Goal: Communication & Community: Answer question/provide support

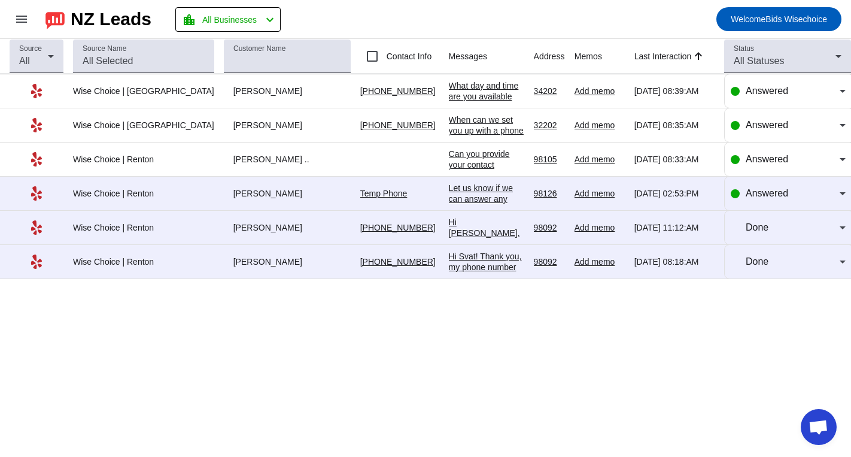
click at [449, 93] on div "What day and time are you available next week?" at bounding box center [486, 96] width 75 height 32
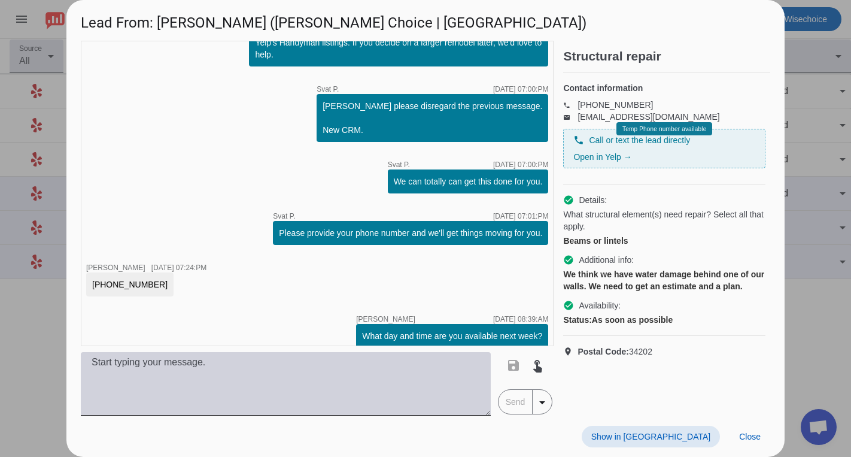
click at [107, 369] on textarea at bounding box center [286, 383] width 410 height 63
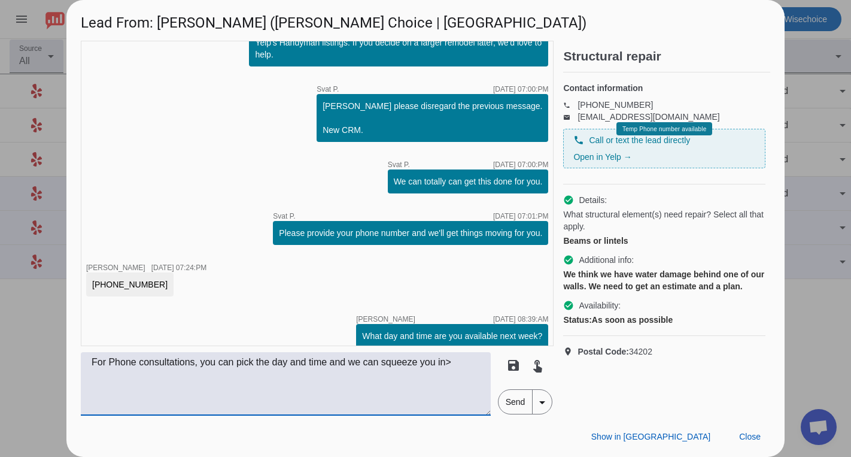
type textarea "For Phone consultations, you can pick the day and time and we can squeeze you i…"
click at [522, 404] on span "Send" at bounding box center [516, 402] width 34 height 24
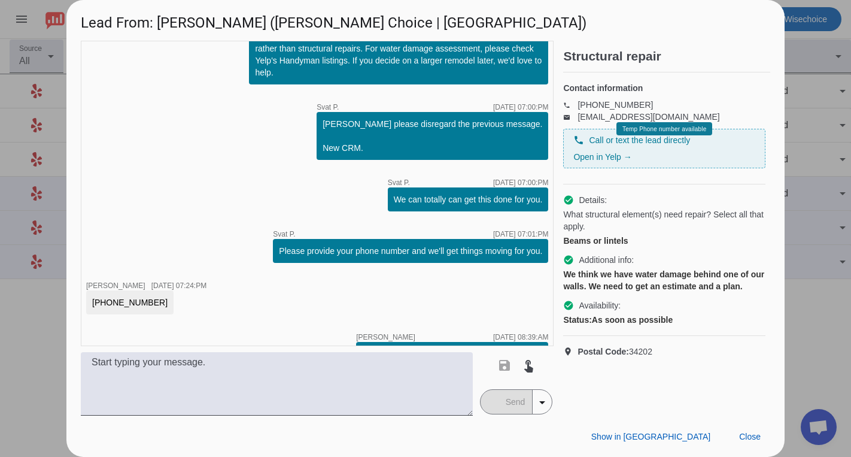
scroll to position [116, 0]
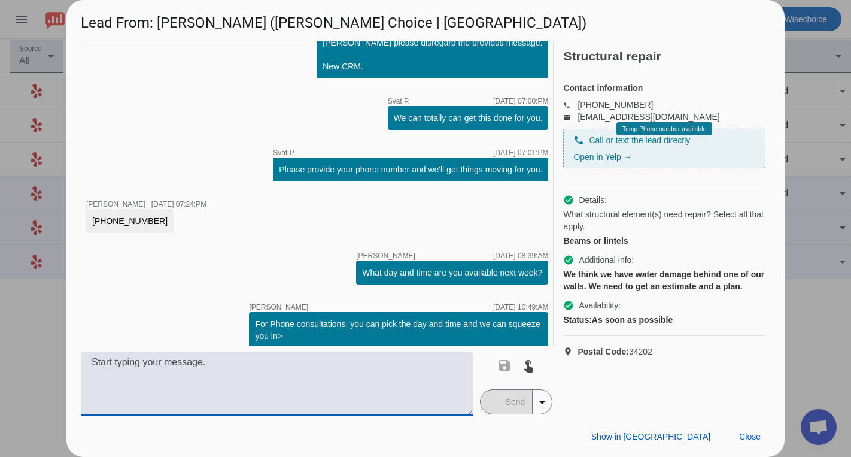
click at [141, 365] on textarea at bounding box center [277, 383] width 392 height 63
type textarea "w"
type textarea "Wait, this will be the on site appointment, so from [DATE] On."
click at [505, 405] on span "Send" at bounding box center [516, 402] width 34 height 24
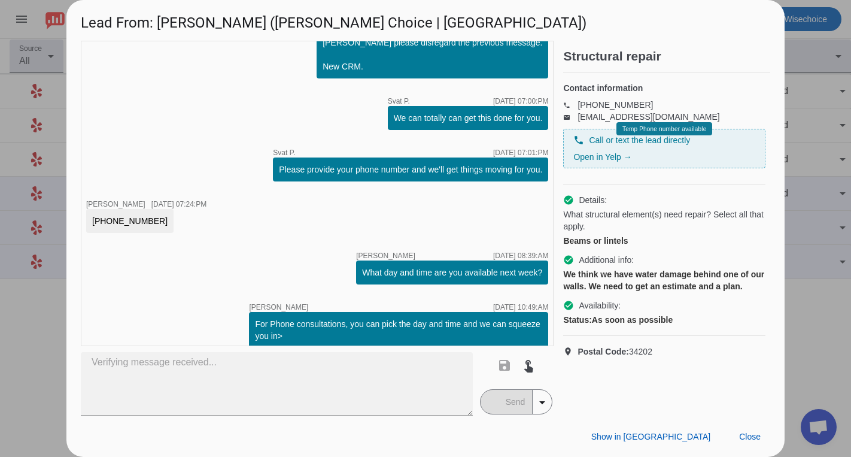
scroll to position [168, 0]
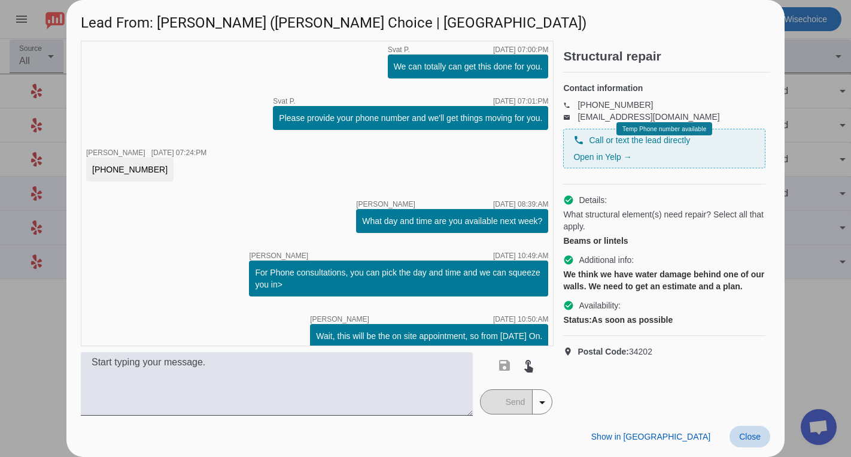
click at [755, 440] on span "Close" at bounding box center [750, 437] width 22 height 10
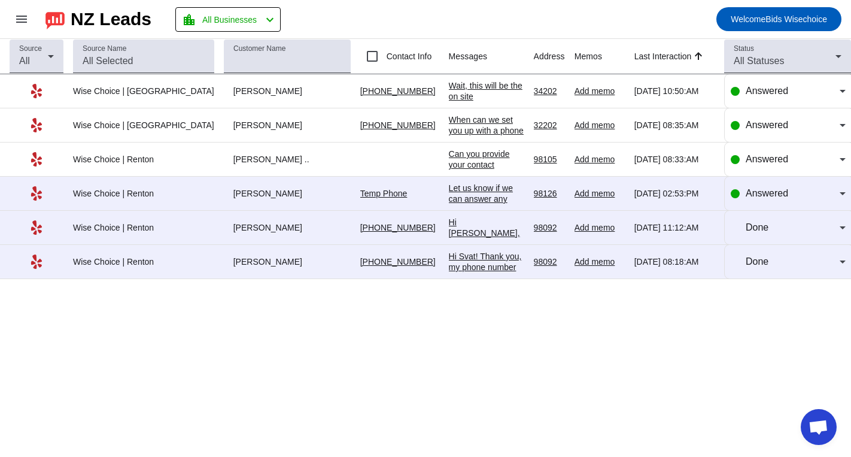
click at [453, 130] on div "When can we set you up with a phone consultation?" at bounding box center [486, 130] width 75 height 32
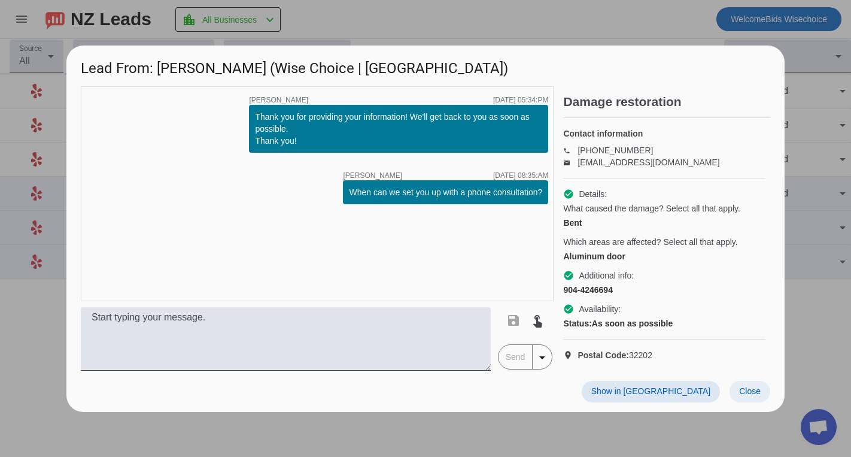
click at [751, 396] on span "Close" at bounding box center [750, 391] width 22 height 10
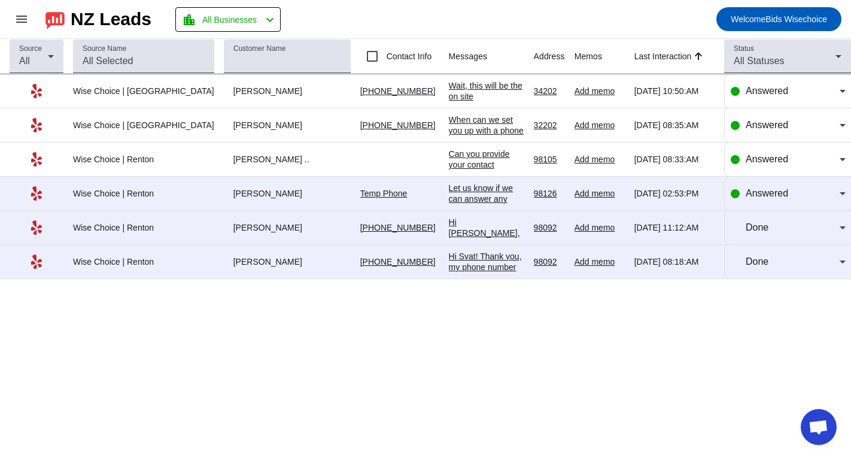
click at [224, 162] on div "[PERSON_NAME] .." at bounding box center [287, 159] width 127 height 11
click at [449, 163] on div "Can you provide your contact information, so we can get you on schedule/" at bounding box center [486, 175] width 75 height 54
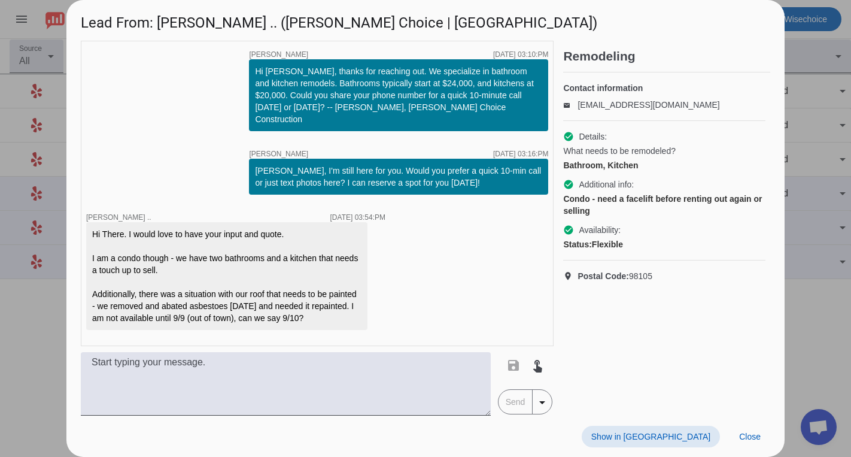
scroll to position [148, 0]
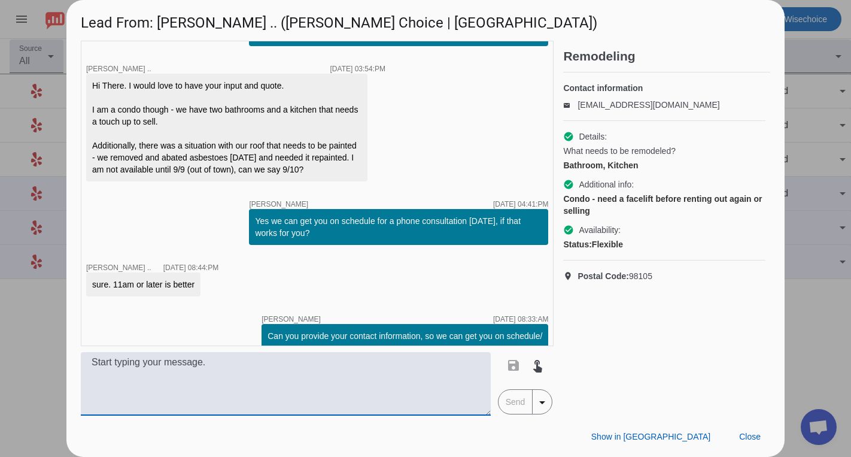
click at [118, 371] on textarea at bounding box center [286, 383] width 410 height 63
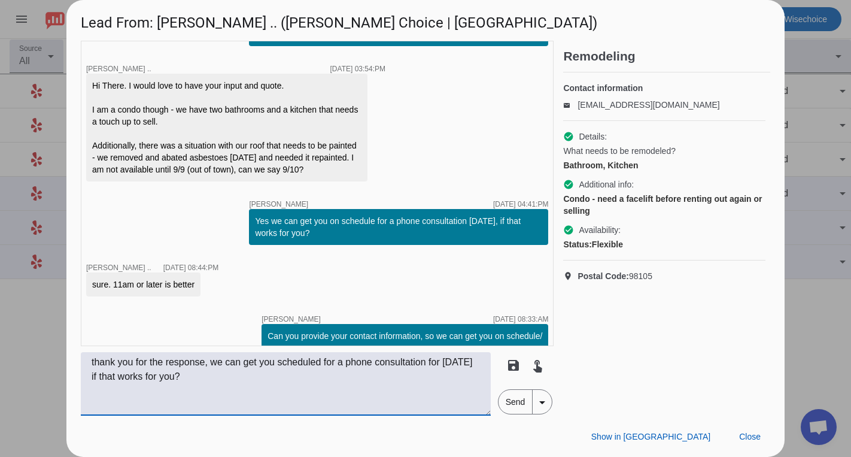
type textarea "thank you for the response, we can get you scheduled for a phone consultation f…"
click at [518, 403] on span "Send" at bounding box center [516, 402] width 34 height 24
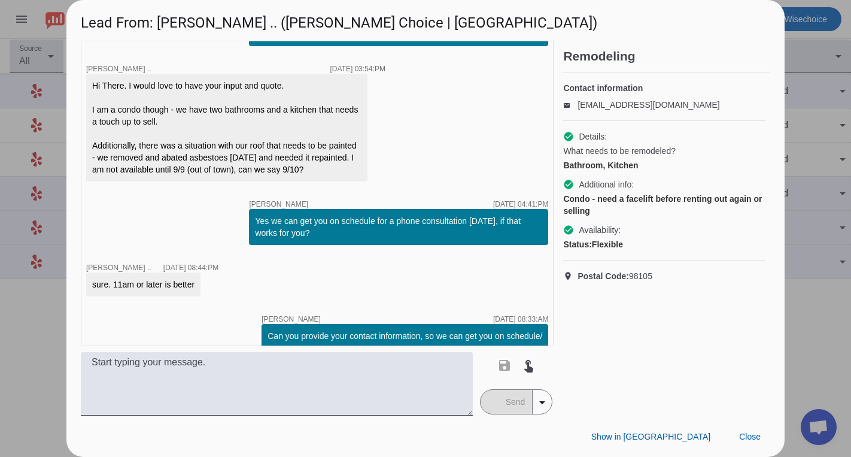
scroll to position [212, 0]
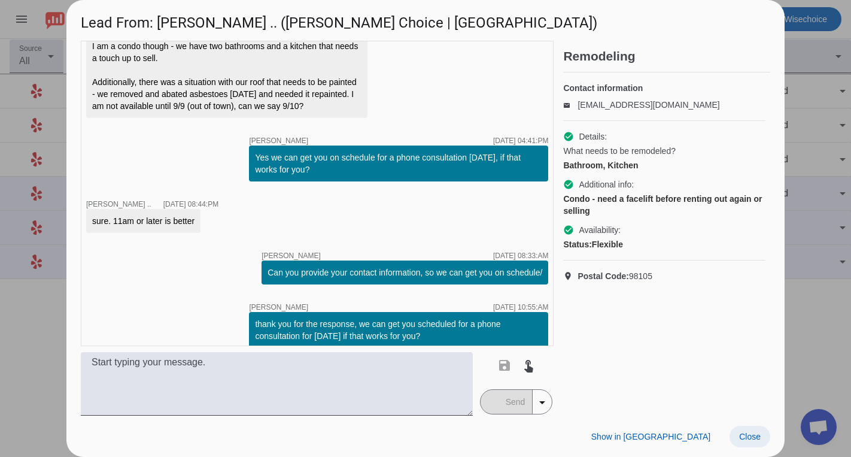
click at [745, 439] on span "Close" at bounding box center [750, 437] width 22 height 10
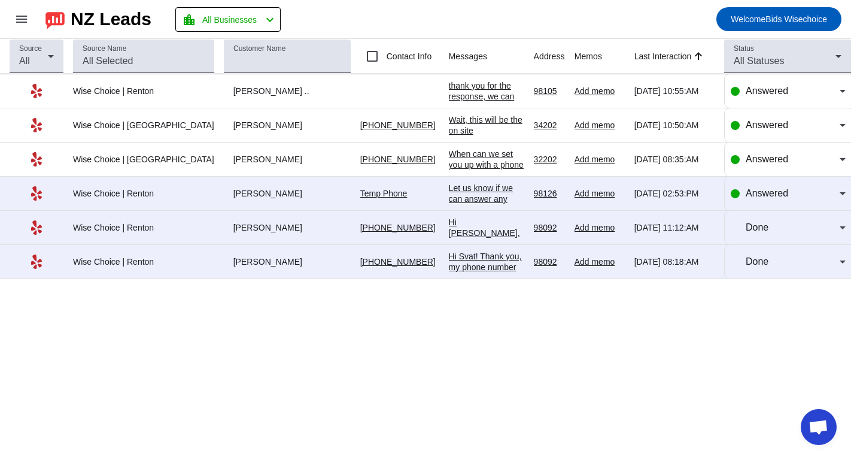
click at [449, 162] on div "When can we set you up with a phone consultation?" at bounding box center [486, 164] width 75 height 32
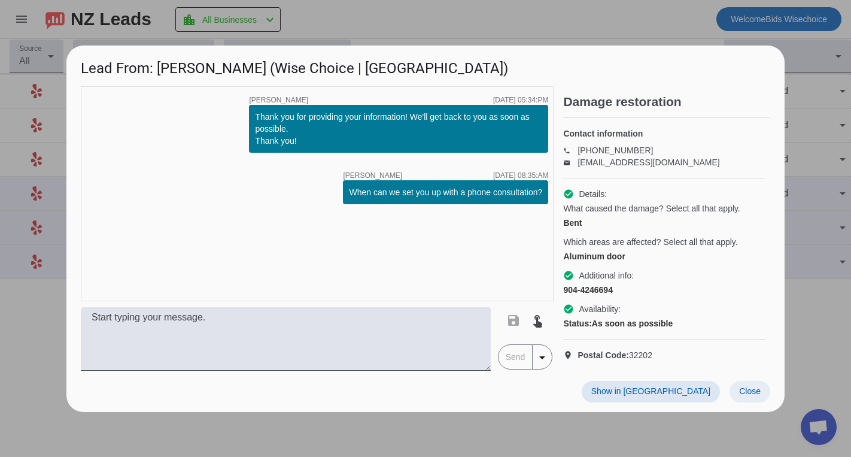
click at [752, 396] on span "Close" at bounding box center [750, 391] width 22 height 10
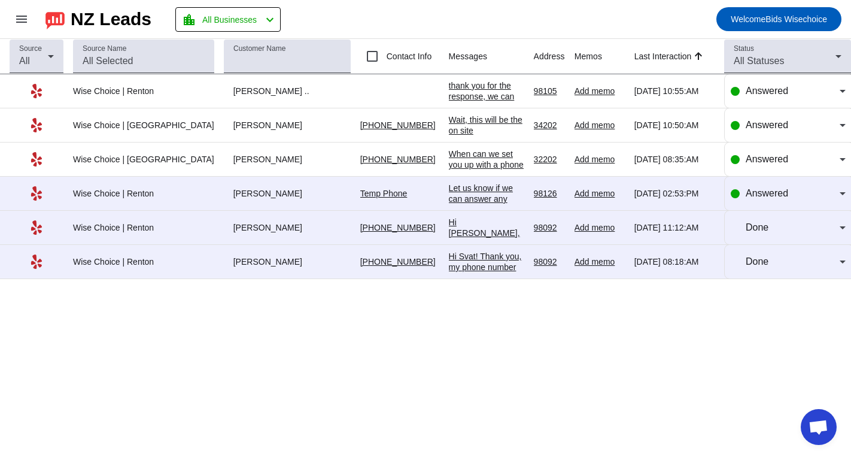
click at [449, 197] on div "Let us know if we can answer any questions." at bounding box center [486, 199] width 75 height 32
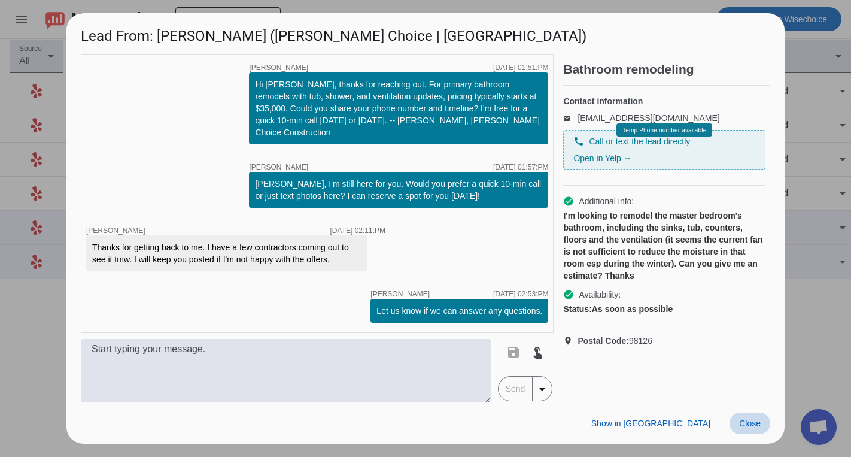
click at [743, 418] on span "Close" at bounding box center [750, 423] width 22 height 10
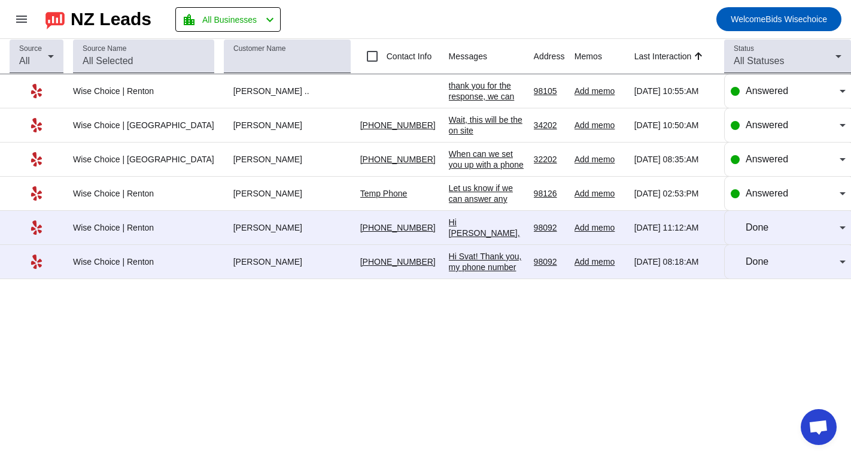
click at [449, 86] on div "thank you for the response, we can get you scheduled for a phone consultation f…" at bounding box center [486, 117] width 75 height 75
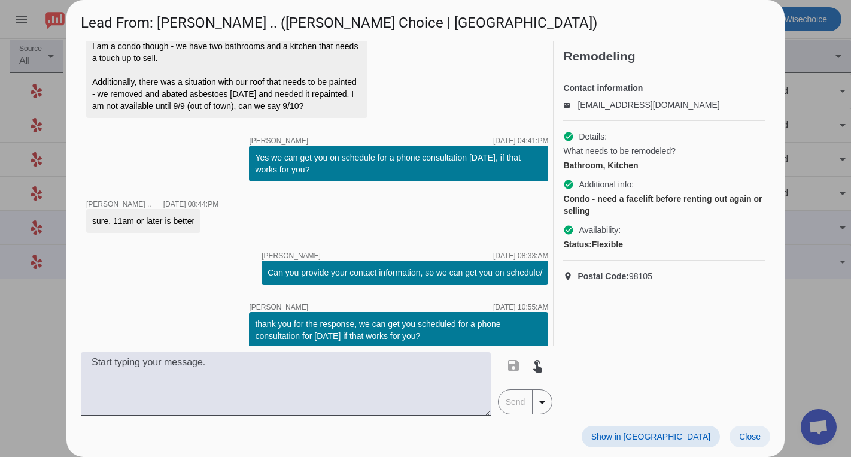
click at [749, 437] on span "Close" at bounding box center [750, 437] width 22 height 10
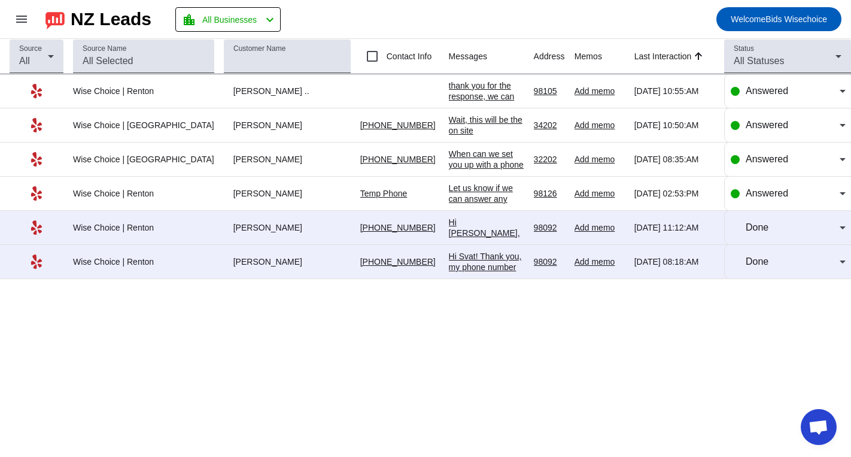
click at [459, 130] on div "Wait, this will be the on site appointment, so from [DATE] On." at bounding box center [486, 135] width 75 height 43
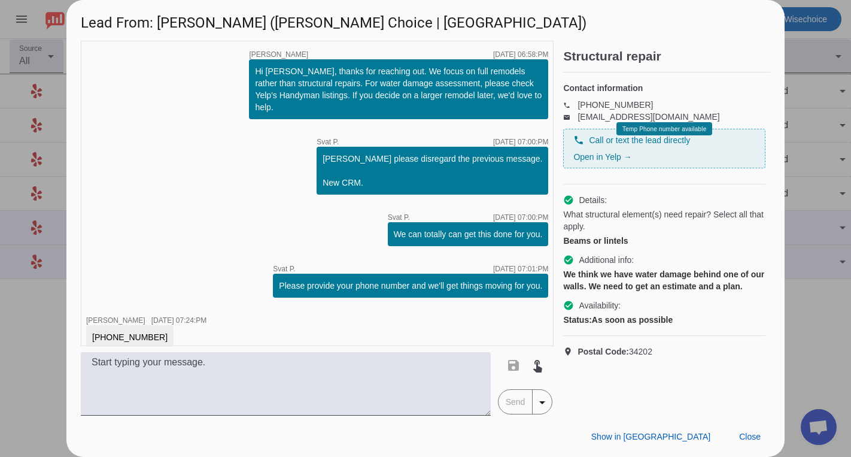
scroll to position [168, 0]
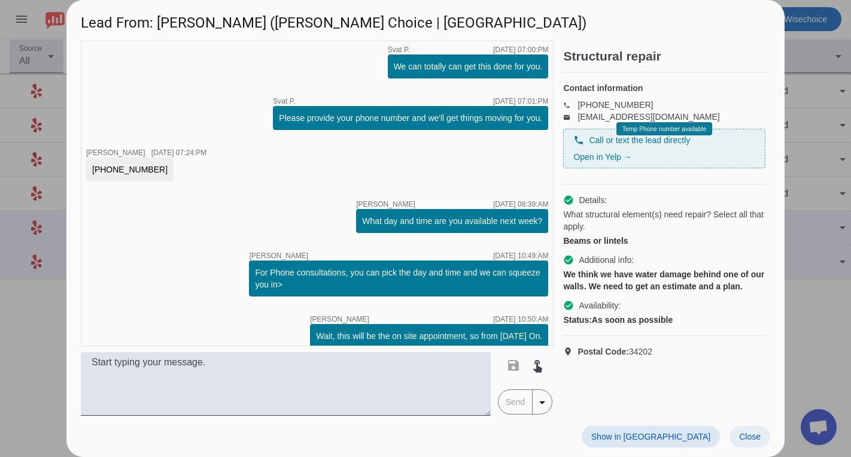
click at [750, 438] on span "Close" at bounding box center [750, 437] width 22 height 10
